Goal: Task Accomplishment & Management: Complete application form

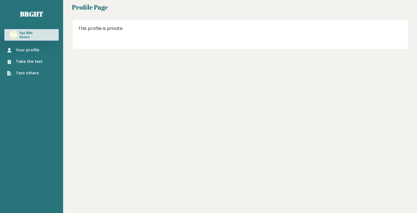
click at [37, 49] on link "Your profile" at bounding box center [24, 50] width 35 height 6
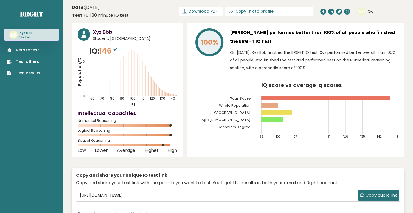
click at [36, 49] on link "Retake test" at bounding box center [23, 50] width 33 height 6
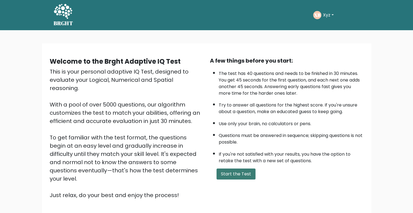
click at [249, 176] on button "Start the Test" at bounding box center [236, 174] width 39 height 11
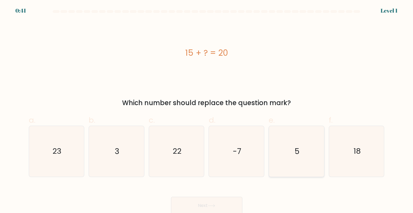
drag, startPoint x: 298, startPoint y: 153, endPoint x: 292, endPoint y: 155, distance: 6.5
click at [298, 153] on text "5" at bounding box center [297, 151] width 5 height 11
click at [207, 110] on input "e. 5" at bounding box center [207, 109] width 0 height 4
radio input "true"
click at [223, 204] on button "Next" at bounding box center [206, 206] width 71 height 18
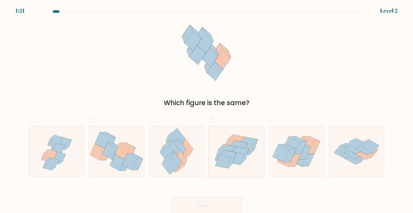
click at [235, 156] on icon at bounding box center [228, 156] width 16 height 13
click at [207, 110] on input "d." at bounding box center [207, 109] width 0 height 4
radio input "true"
click at [228, 202] on button "Next" at bounding box center [206, 206] width 71 height 18
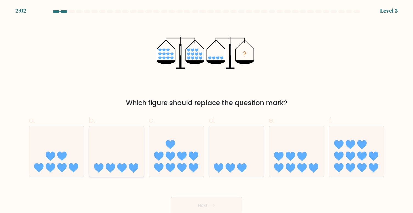
click at [137, 148] on icon at bounding box center [116, 151] width 55 height 46
click at [207, 110] on input "b." at bounding box center [207, 109] width 0 height 4
radio input "true"
click at [214, 205] on icon at bounding box center [211, 205] width 7 height 3
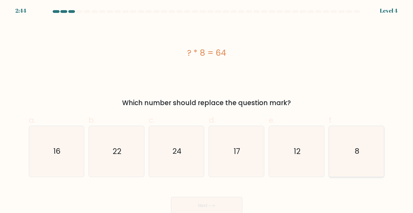
click at [364, 153] on icon "8" at bounding box center [356, 151] width 51 height 51
click at [207, 110] on input "f. 8" at bounding box center [207, 109] width 0 height 4
radio input "true"
click at [233, 204] on button "Next" at bounding box center [206, 206] width 71 height 18
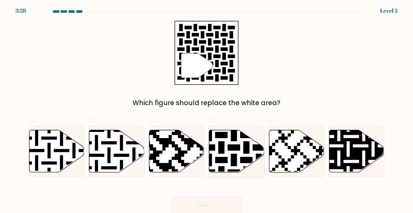
click at [238, 139] on icon at bounding box center [236, 151] width 55 height 42
click at [207, 110] on input "d." at bounding box center [207, 109] width 0 height 4
radio input "true"
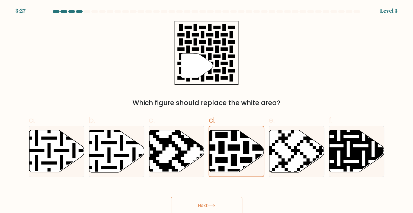
click at [213, 206] on icon at bounding box center [211, 205] width 7 height 3
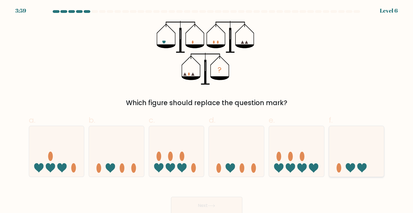
click at [380, 164] on icon at bounding box center [356, 151] width 55 height 46
click at [207, 110] on input "f." at bounding box center [207, 109] width 0 height 4
radio input "true"
click at [225, 204] on button "Next" at bounding box center [206, 206] width 71 height 18
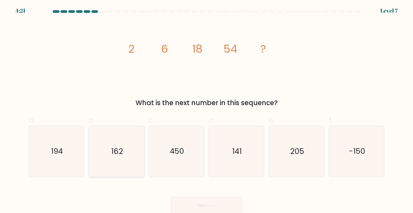
click at [125, 141] on icon "162" at bounding box center [116, 151] width 51 height 51
click at [207, 110] on input "b. 162" at bounding box center [207, 109] width 0 height 4
radio input "true"
click at [208, 210] on button "Next" at bounding box center [206, 206] width 71 height 18
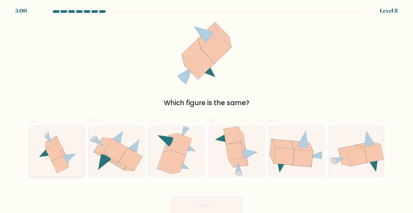
click at [68, 148] on icon at bounding box center [56, 151] width 47 height 51
click at [207, 110] on input "a." at bounding box center [207, 109] width 0 height 4
radio input "true"
click at [205, 204] on button "Next" at bounding box center [206, 206] width 71 height 18
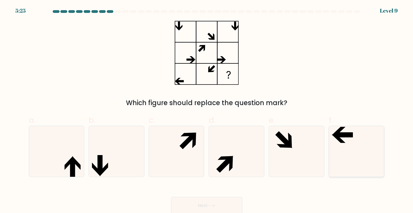
click at [349, 147] on icon at bounding box center [356, 151] width 51 height 51
click at [207, 110] on input "f." at bounding box center [207, 109] width 0 height 4
radio input "true"
click at [239, 200] on button "Next" at bounding box center [206, 206] width 71 height 18
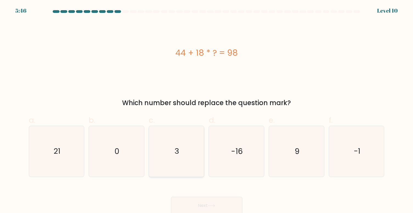
drag, startPoint x: 175, startPoint y: 145, endPoint x: 187, endPoint y: 166, distance: 23.9
click at [175, 145] on icon "3" at bounding box center [176, 151] width 51 height 51
click at [207, 110] on input "c. 3" at bounding box center [207, 109] width 0 height 4
radio input "true"
click at [213, 202] on button "Next" at bounding box center [206, 206] width 71 height 18
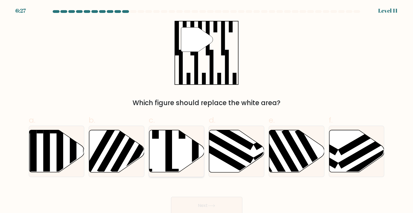
click at [182, 132] on rect at bounding box center [182, 129] width 7 height 20
click at [207, 110] on input "c." at bounding box center [207, 109] width 0 height 4
radio input "true"
click at [213, 205] on icon at bounding box center [211, 205] width 7 height 3
